Goal: Go to known website: Access a specific website the user already knows

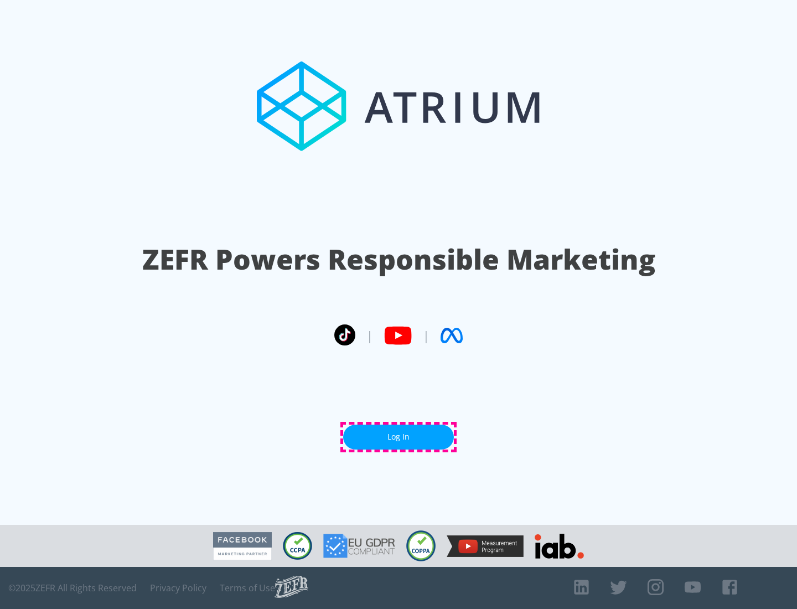
click at [398, 437] on link "Log In" at bounding box center [398, 437] width 111 height 25
